Goal: Check status: Check status

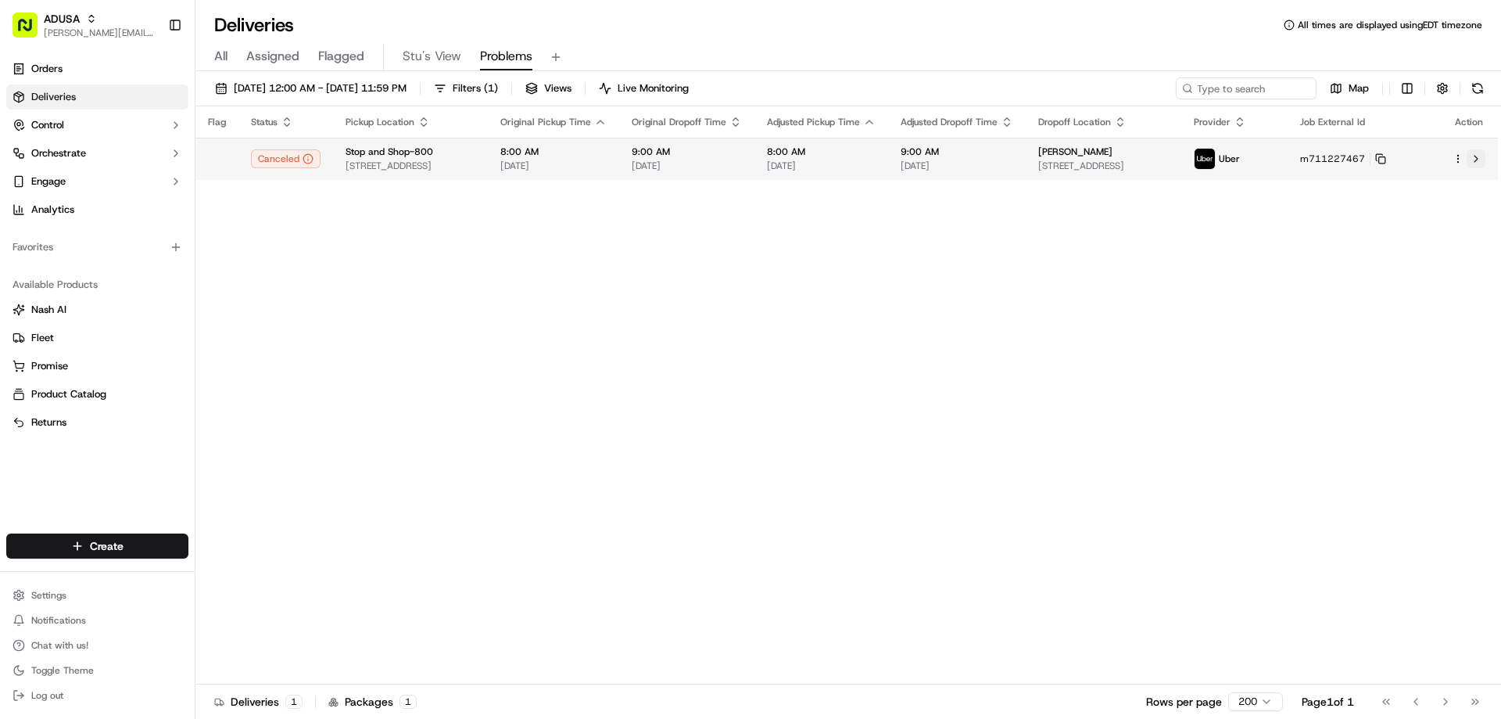
click at [1476, 157] on button at bounding box center [1476, 158] width 19 height 19
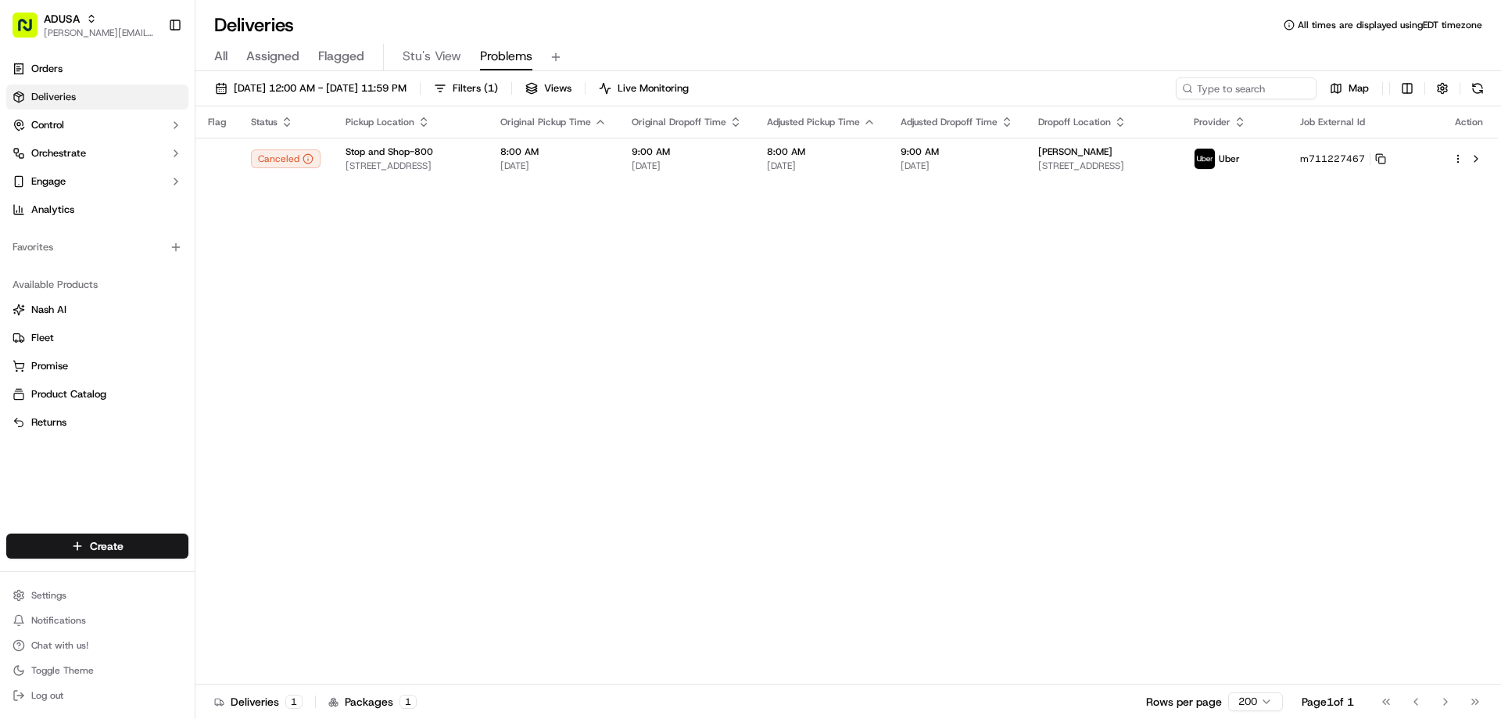
click at [823, 432] on div "Flag Status Pickup Location Original Pickup Time Original Dropoff Time Adjusted…" at bounding box center [846, 395] width 1303 height 578
